Goal: Transaction & Acquisition: Purchase product/service

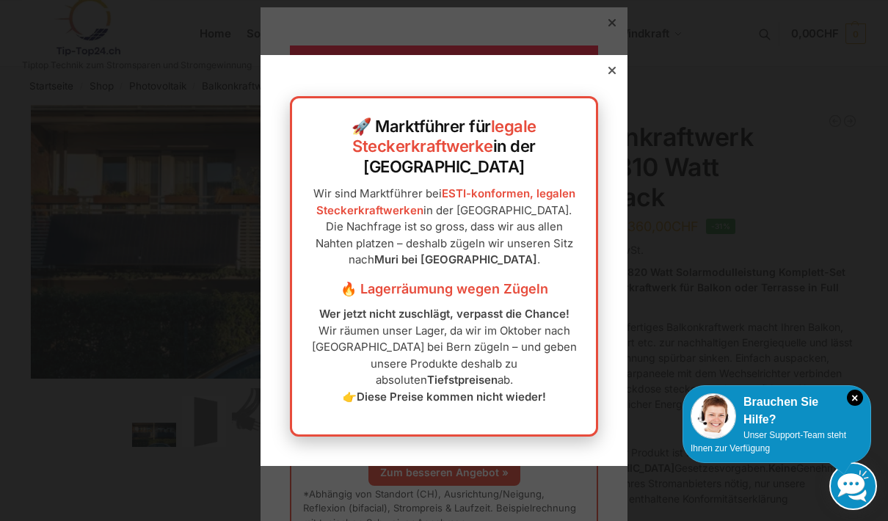
click at [612, 74] on icon at bounding box center [612, 70] width 7 height 7
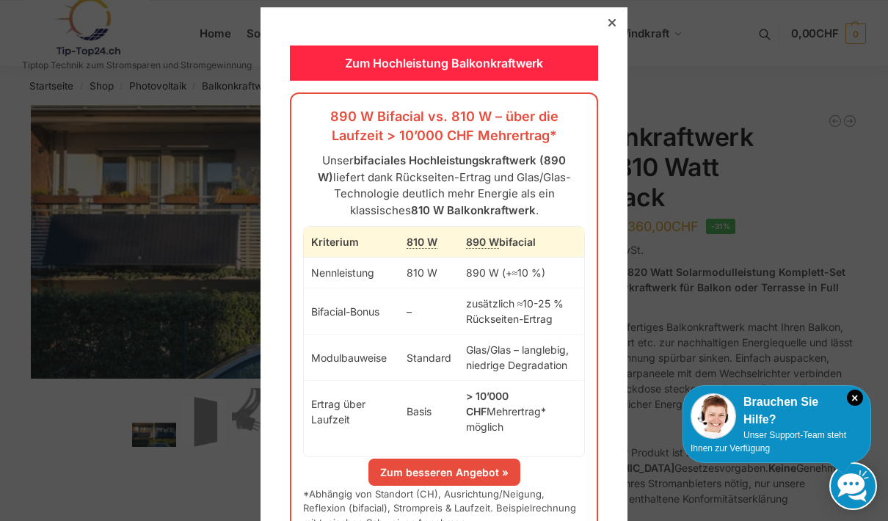
click at [614, 25] on icon at bounding box center [612, 22] width 7 height 7
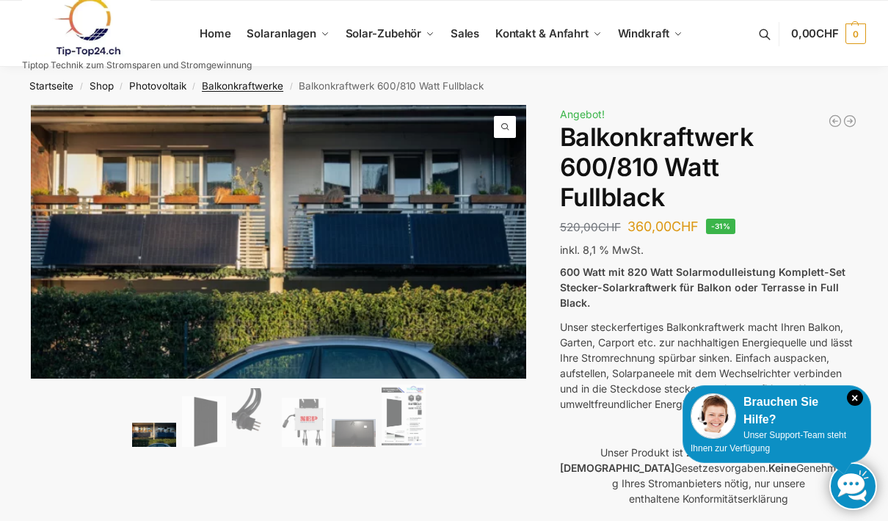
click at [252, 85] on link "Balkonkraftwerke" at bounding box center [242, 86] width 81 height 12
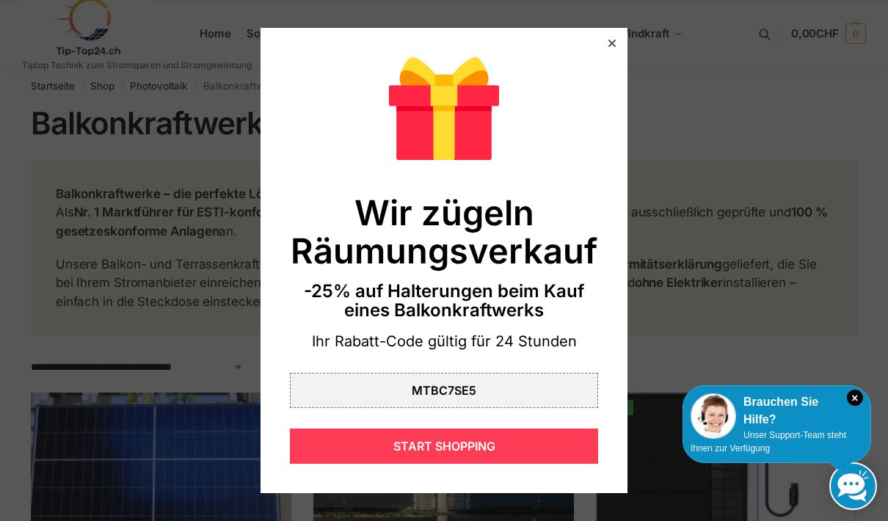
click at [495, 433] on div "START SHOPPING" at bounding box center [444, 446] width 308 height 35
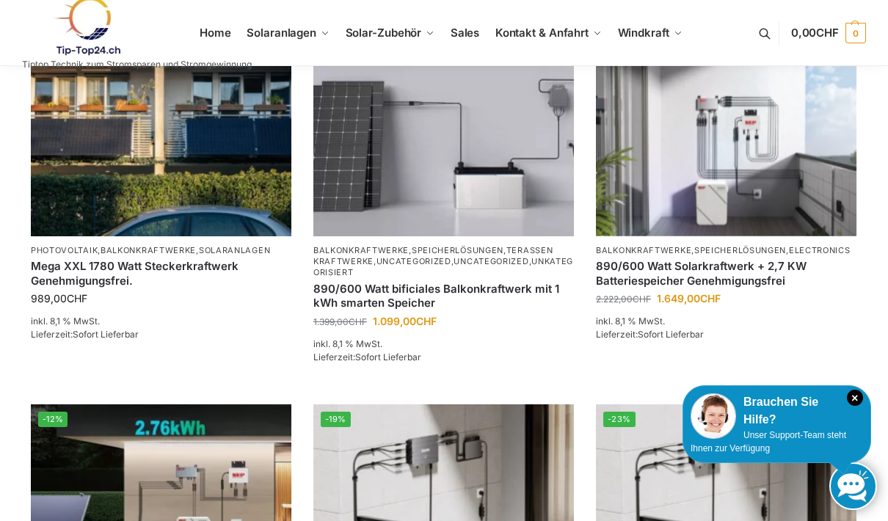
scroll to position [1031, 0]
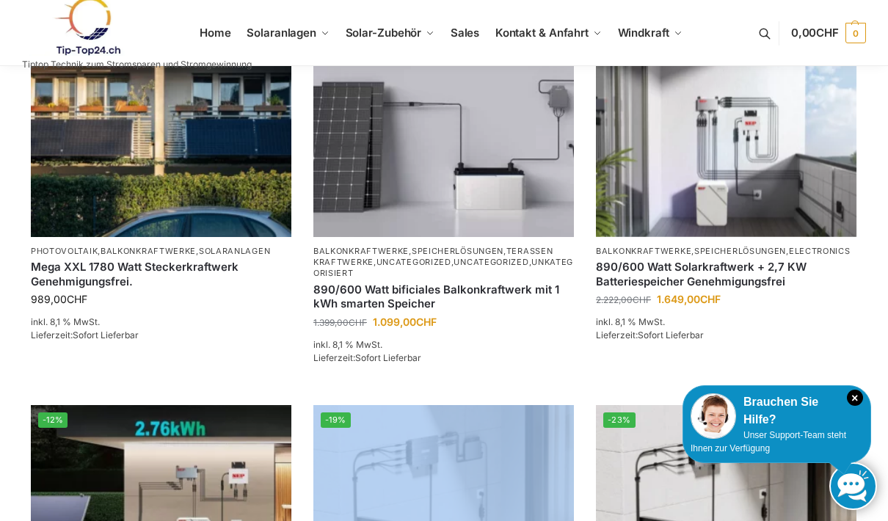
click at [886, 195] on div "**********" at bounding box center [444, 203] width 888 height 2259
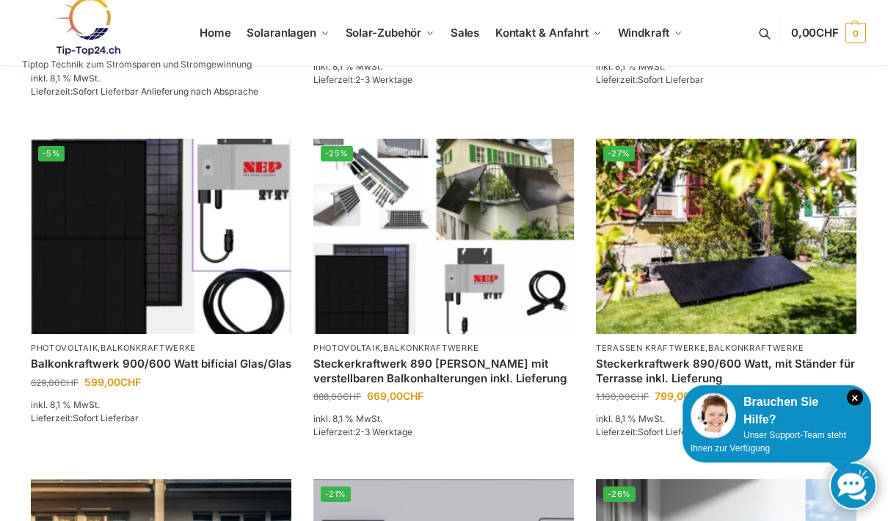
scroll to position [592, 0]
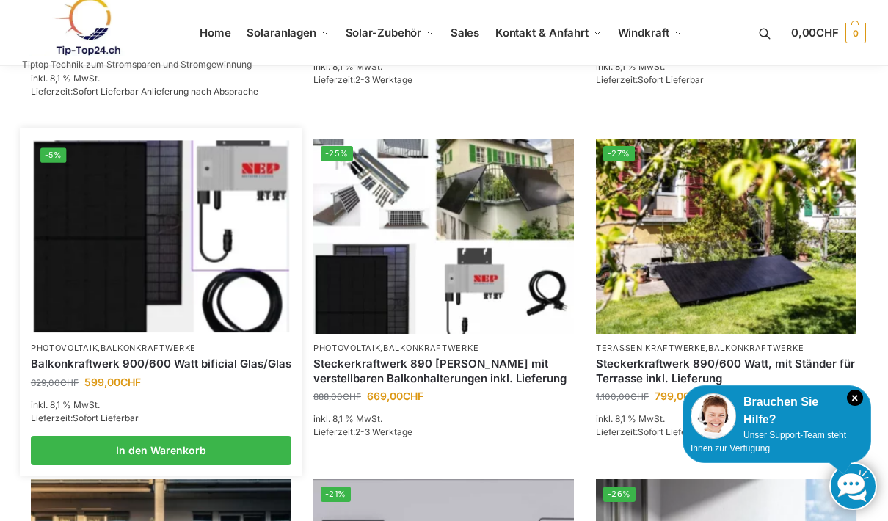
click at [103, 261] on img at bounding box center [161, 236] width 256 height 192
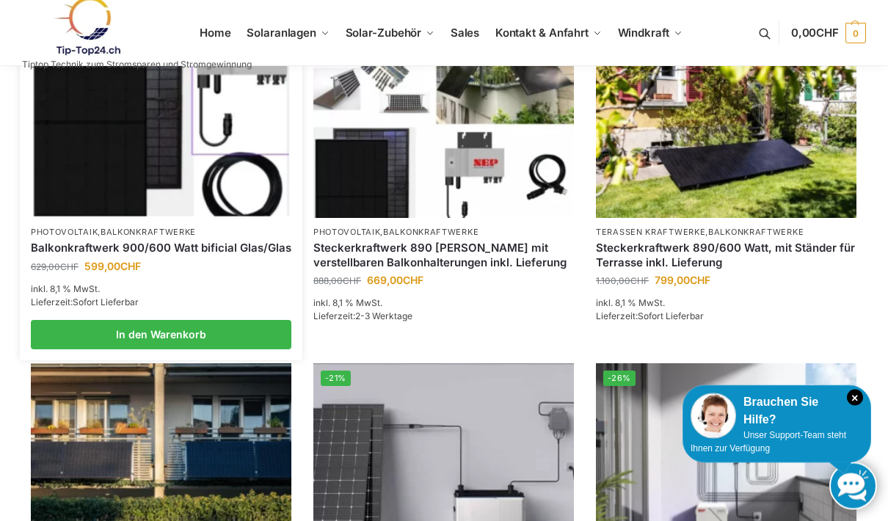
scroll to position [708, 0]
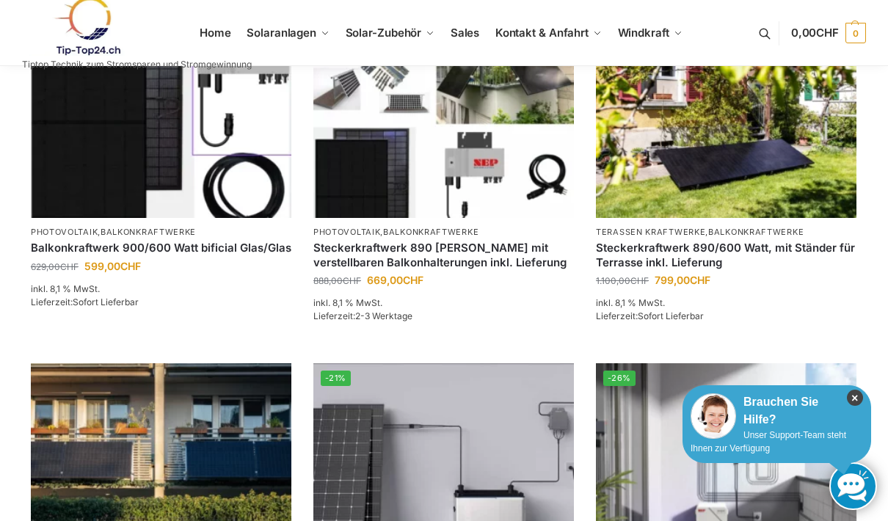
click at [861, 406] on icon "×" at bounding box center [855, 398] width 16 height 16
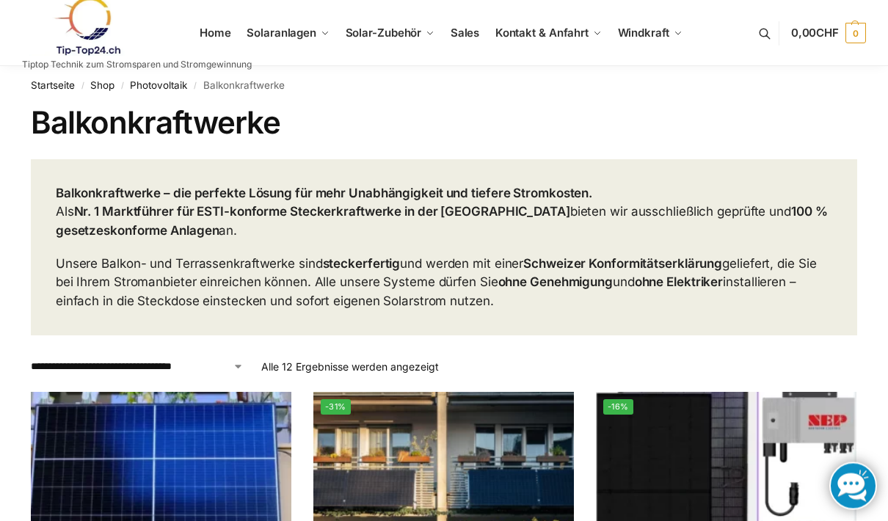
scroll to position [0, 0]
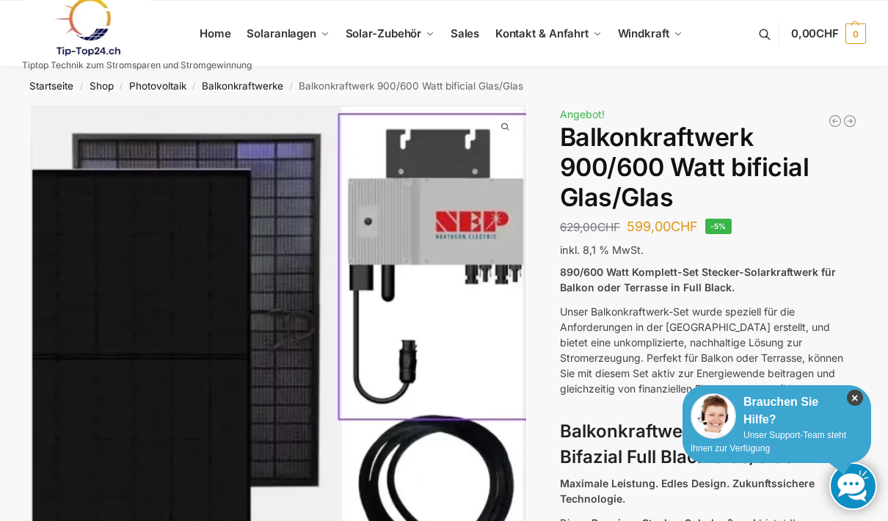
click at [860, 395] on icon "×" at bounding box center [855, 398] width 16 height 16
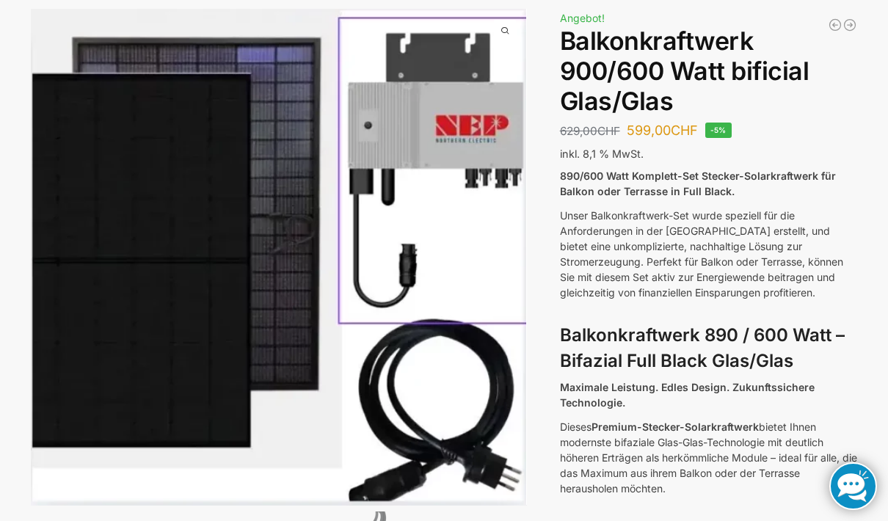
scroll to position [95, 0]
